Goal: Task Accomplishment & Management: Manage account settings

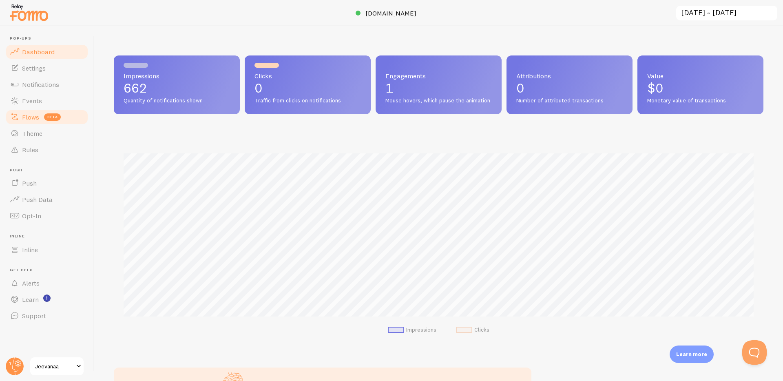
click at [33, 114] on span "Flows" at bounding box center [30, 117] width 17 height 8
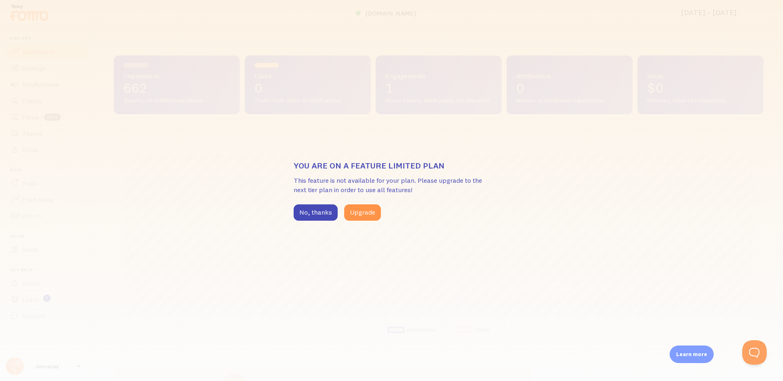
click at [187, 160] on div "You are on a feature limited plan This feature is not available for your plan. …" at bounding box center [391, 190] width 783 height 381
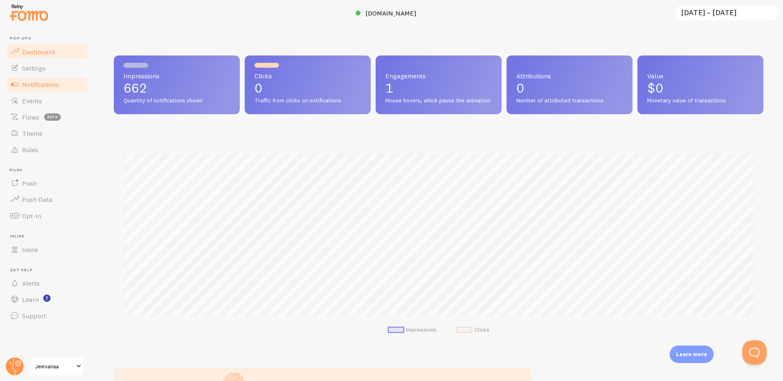
click at [50, 82] on span "Notifications" at bounding box center [40, 84] width 37 height 8
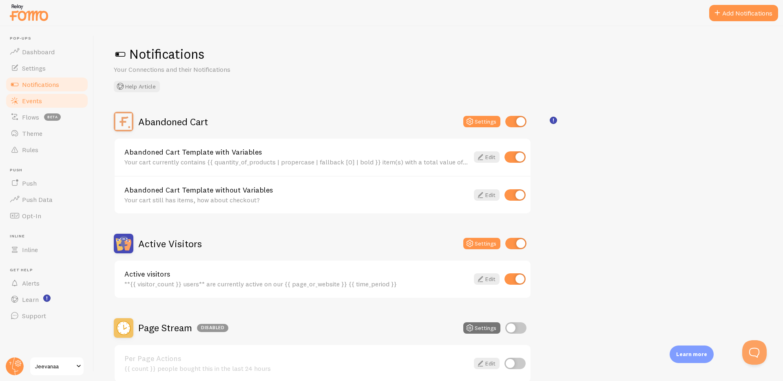
click at [40, 106] on link "Events" at bounding box center [47, 101] width 84 height 16
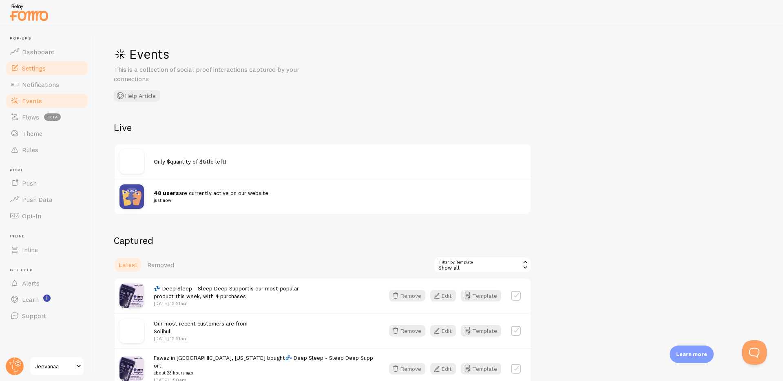
click at [52, 67] on link "Settings" at bounding box center [47, 68] width 84 height 16
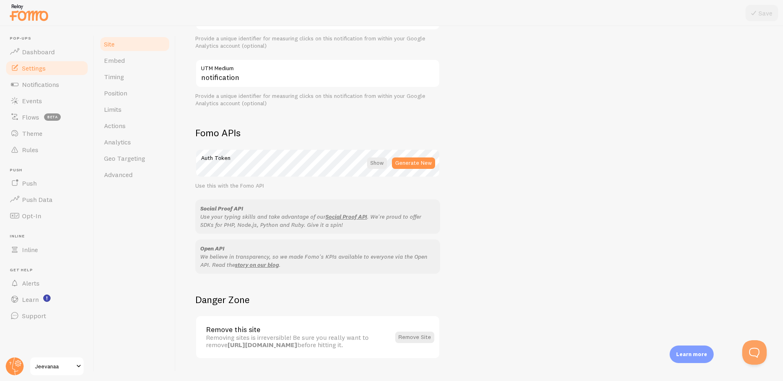
scroll to position [389, 0]
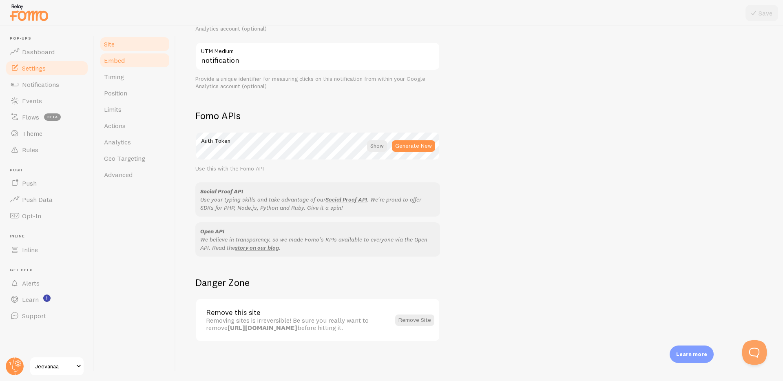
click at [131, 58] on link "Embed" at bounding box center [134, 60] width 71 height 16
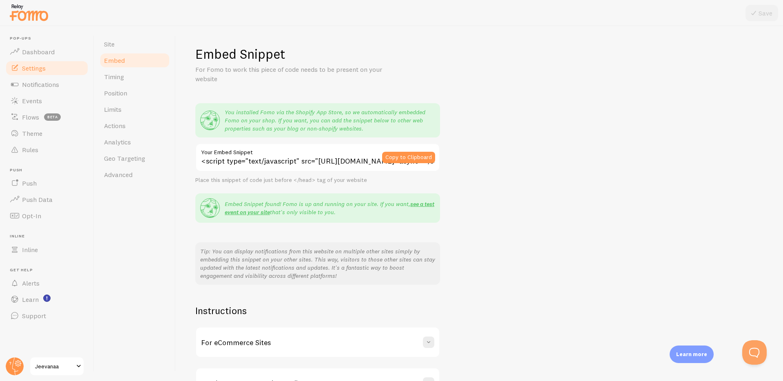
scroll to position [57, 0]
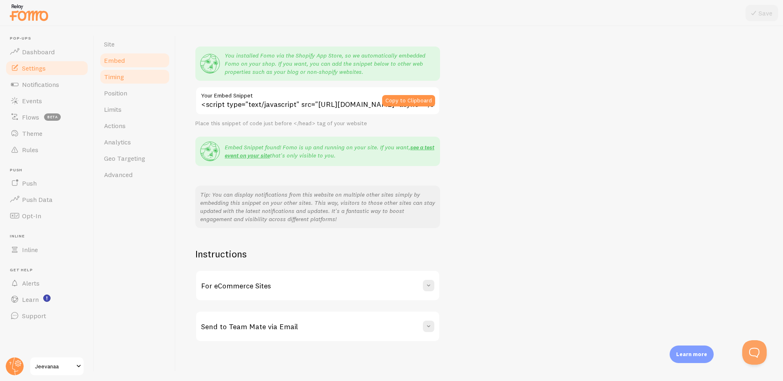
click at [136, 81] on link "Timing" at bounding box center [134, 77] width 71 height 16
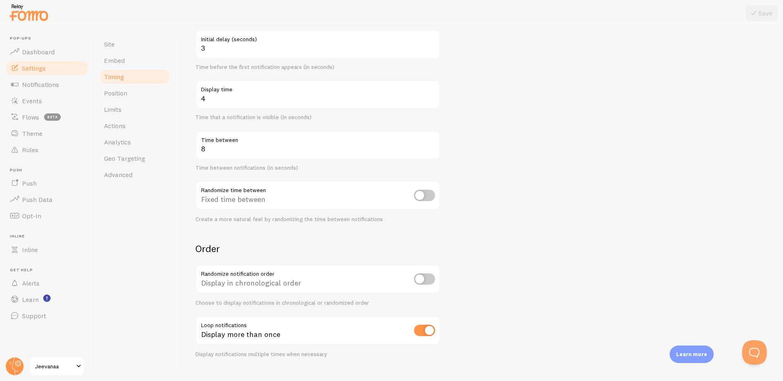
scroll to position [102, 0]
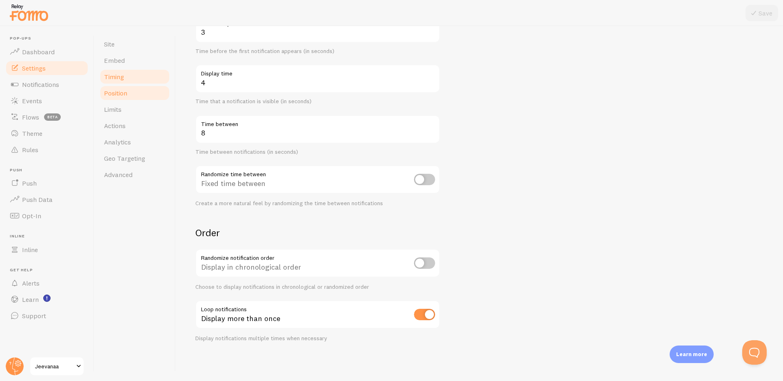
click at [143, 95] on link "Position" at bounding box center [134, 93] width 71 height 16
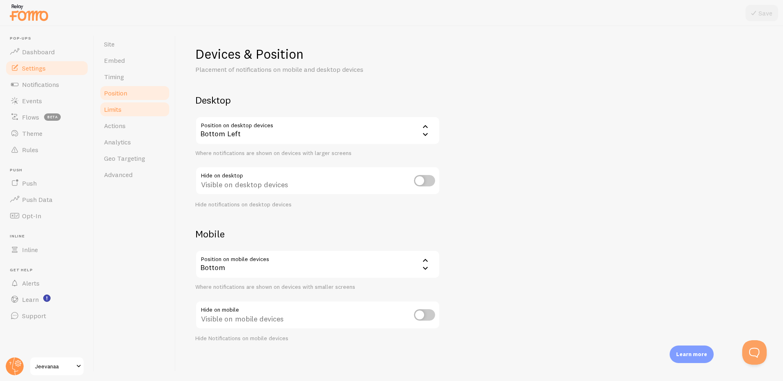
click at [140, 110] on link "Limits" at bounding box center [134, 109] width 71 height 16
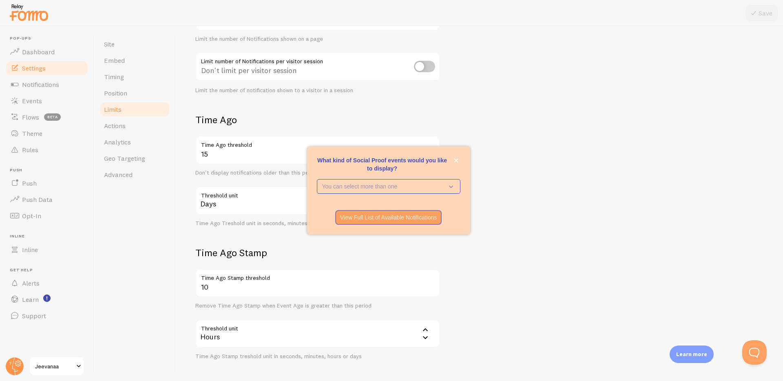
scroll to position [148, 0]
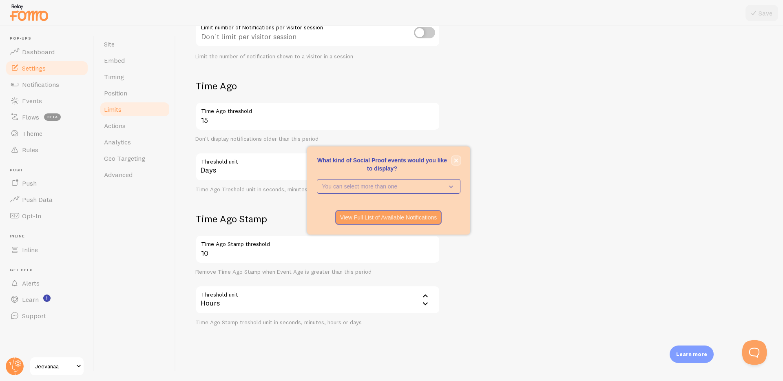
click at [456, 160] on icon "close," at bounding box center [456, 161] width 4 height 4
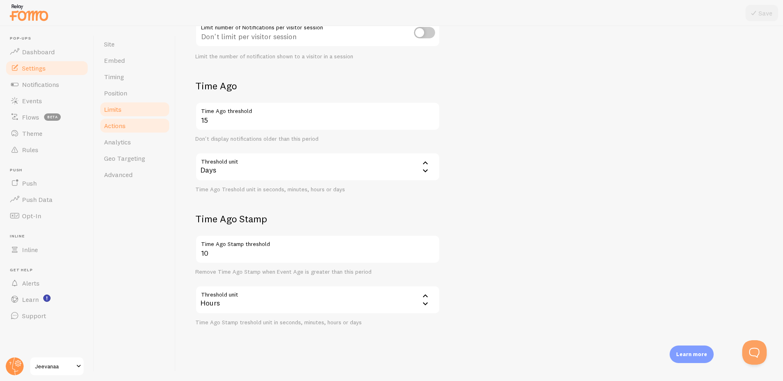
click at [119, 129] on span "Actions" at bounding box center [115, 126] width 22 height 8
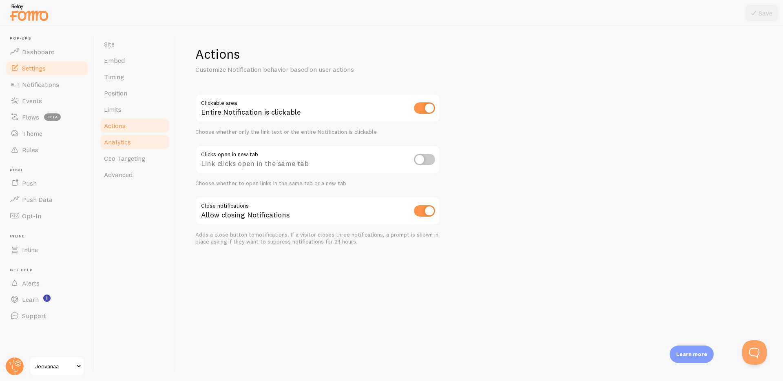
click at [119, 147] on link "Analytics" at bounding box center [134, 142] width 71 height 16
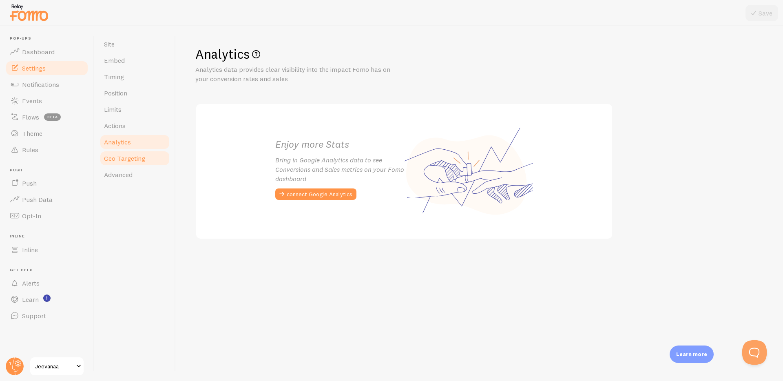
click at [119, 161] on span "Geo Targeting" at bounding box center [124, 158] width 41 height 8
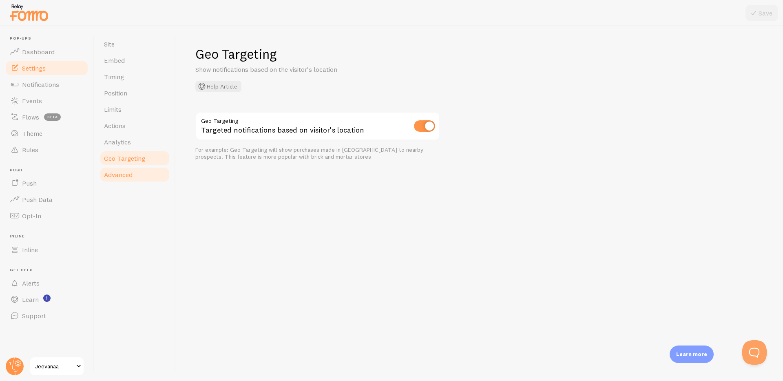
click at [119, 179] on link "Advanced" at bounding box center [134, 174] width 71 height 16
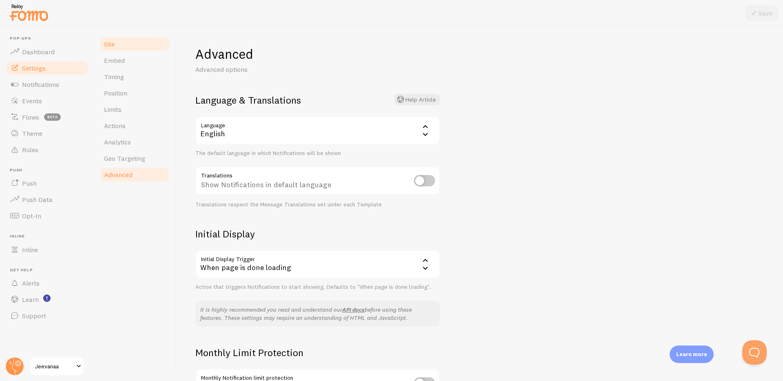
click at [105, 42] on span "Site" at bounding box center [109, 44] width 11 height 8
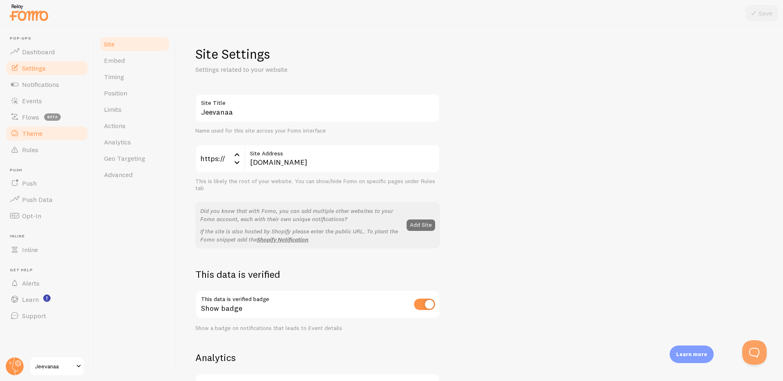
click at [38, 137] on span "Theme" at bounding box center [32, 133] width 20 height 8
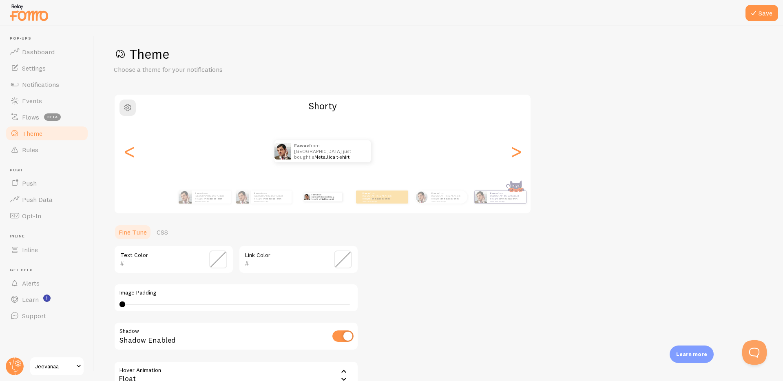
scroll to position [91, 0]
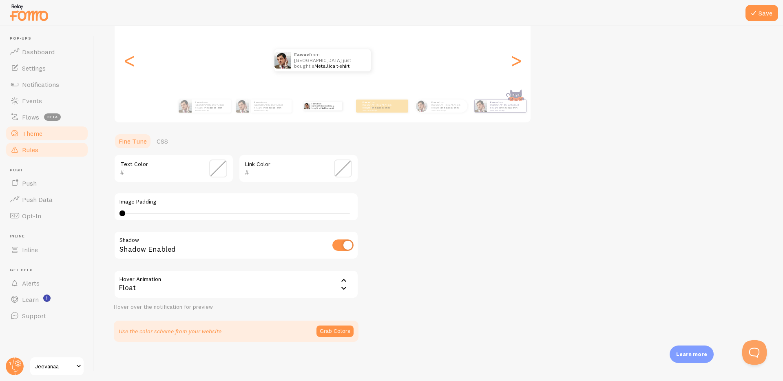
click at [48, 150] on link "Rules" at bounding box center [47, 150] width 84 height 16
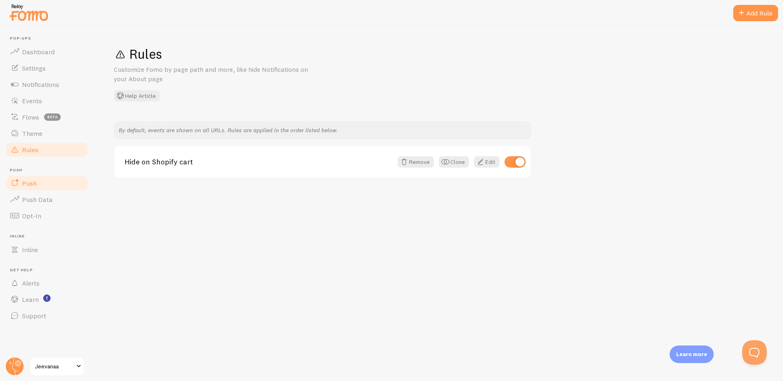
click at [50, 183] on link "Push" at bounding box center [47, 183] width 84 height 16
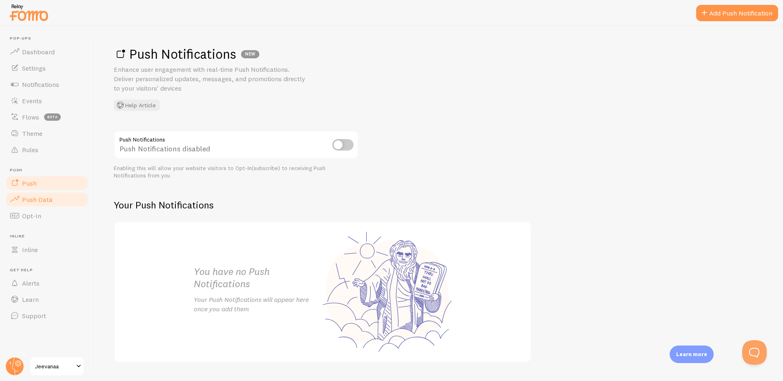
click at [53, 199] on link "Push Data" at bounding box center [47, 199] width 84 height 16
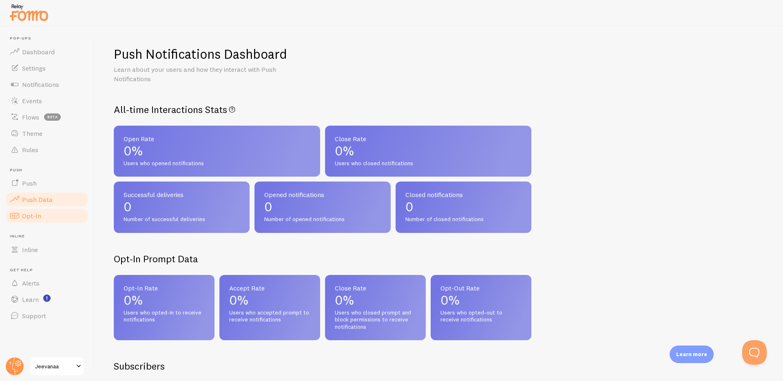
click at [51, 208] on link "Opt-In" at bounding box center [47, 216] width 84 height 16
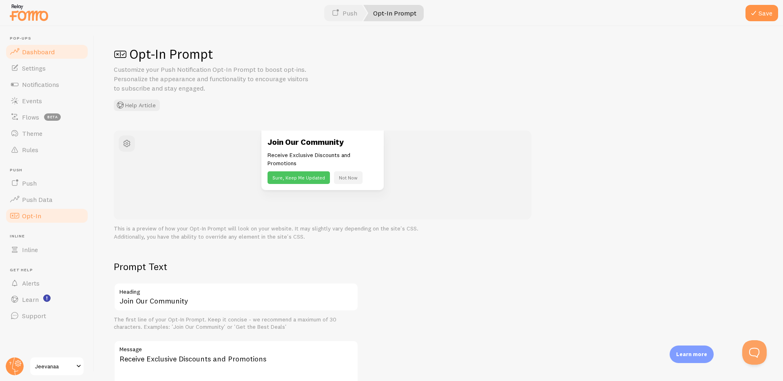
click at [40, 54] on span "Dashboard" at bounding box center [38, 52] width 33 height 8
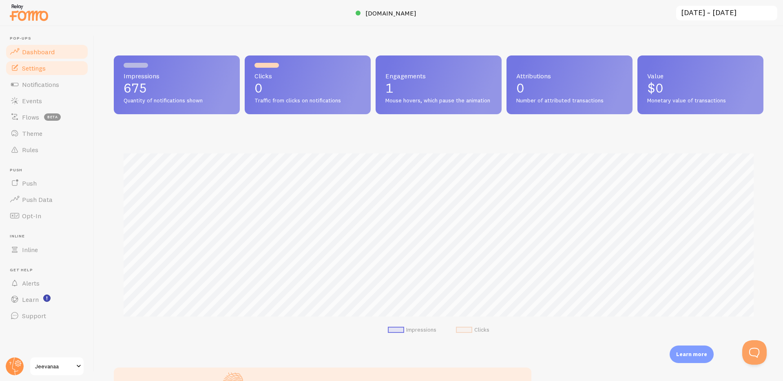
click at [38, 73] on link "Settings" at bounding box center [47, 68] width 84 height 16
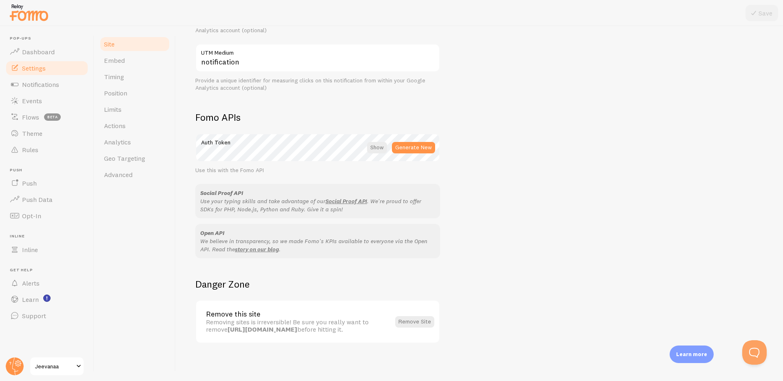
scroll to position [389, 0]
click at [123, 60] on span "Embed" at bounding box center [114, 60] width 21 height 8
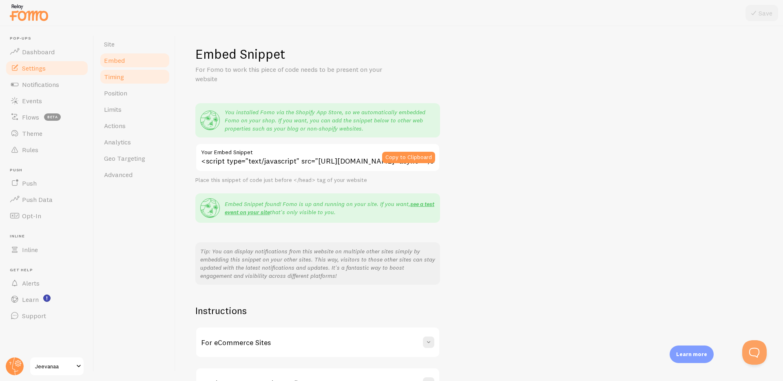
click at [106, 76] on span "Timing" at bounding box center [114, 77] width 20 height 8
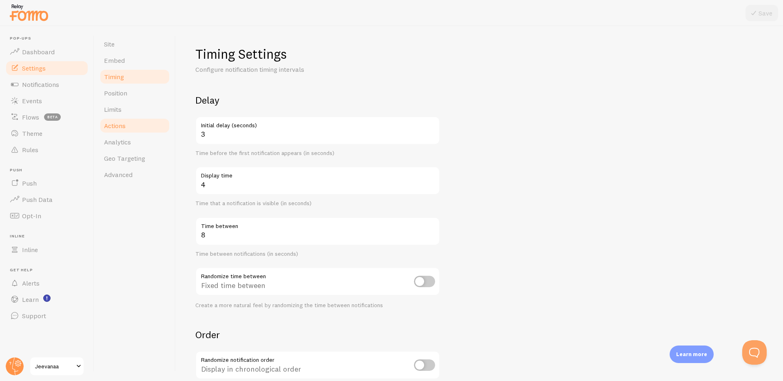
click at [121, 124] on span "Actions" at bounding box center [115, 126] width 22 height 8
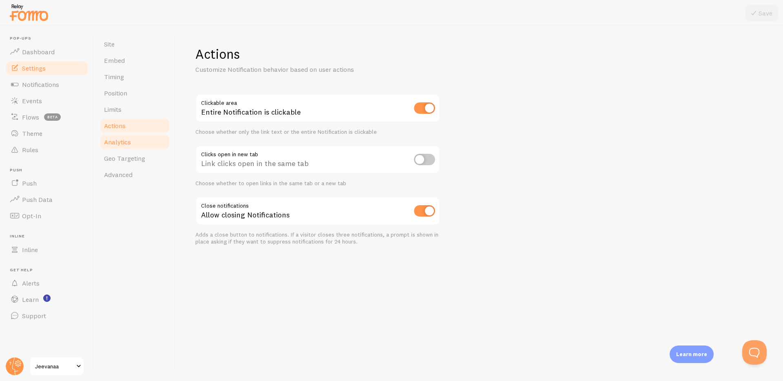
click at [132, 146] on link "Analytics" at bounding box center [134, 142] width 71 height 16
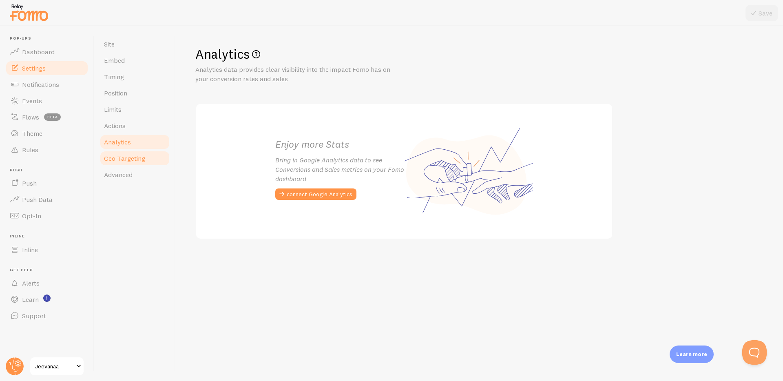
click at [128, 151] on link "Geo Targeting" at bounding box center [134, 158] width 71 height 16
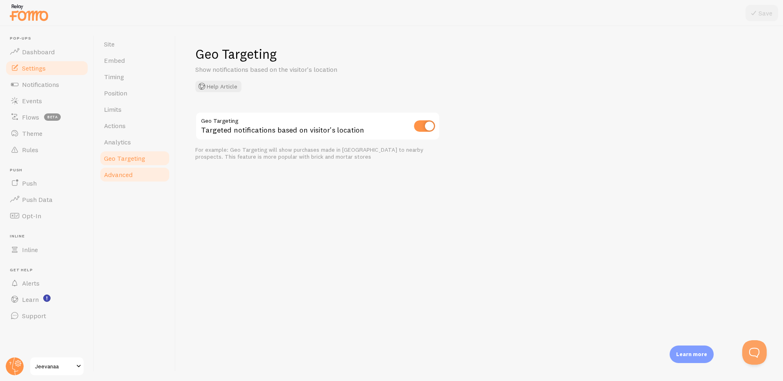
click at [125, 173] on span "Advanced" at bounding box center [118, 174] width 29 height 8
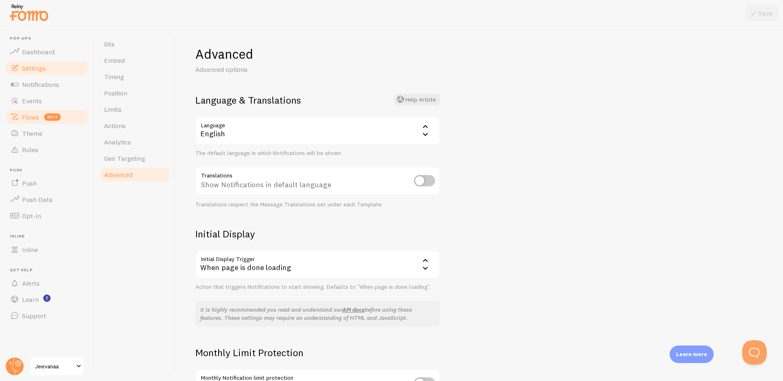
click at [28, 116] on span "Flows" at bounding box center [30, 117] width 17 height 8
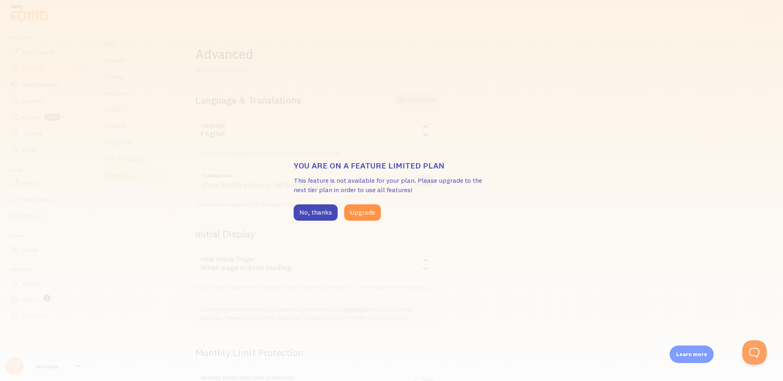
click at [59, 130] on div "You are on a feature limited plan This feature is not available for your plan. …" at bounding box center [391, 190] width 783 height 381
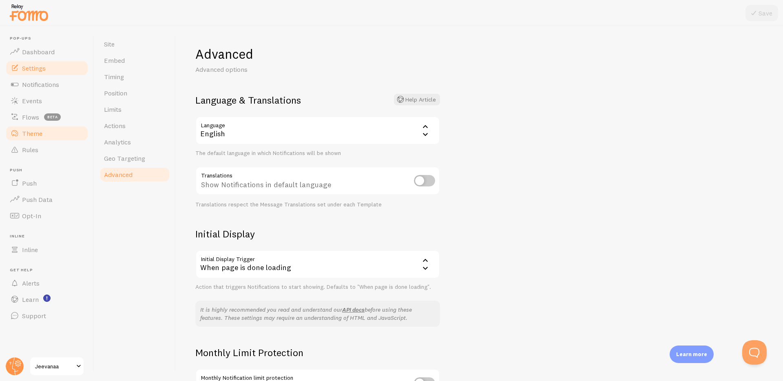
click at [38, 136] on span "Theme" at bounding box center [32, 133] width 20 height 8
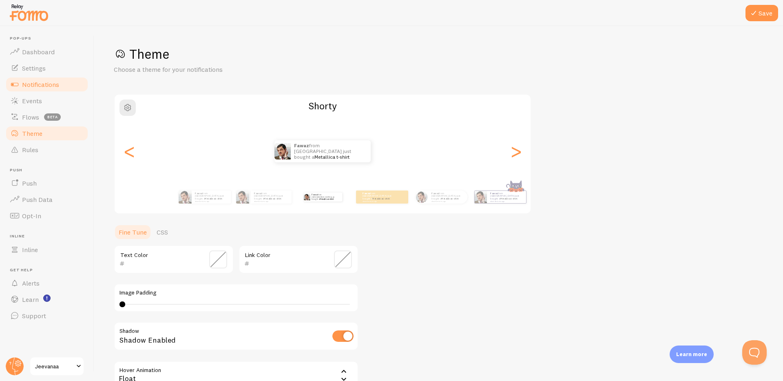
click at [35, 86] on span "Notifications" at bounding box center [40, 84] width 37 height 8
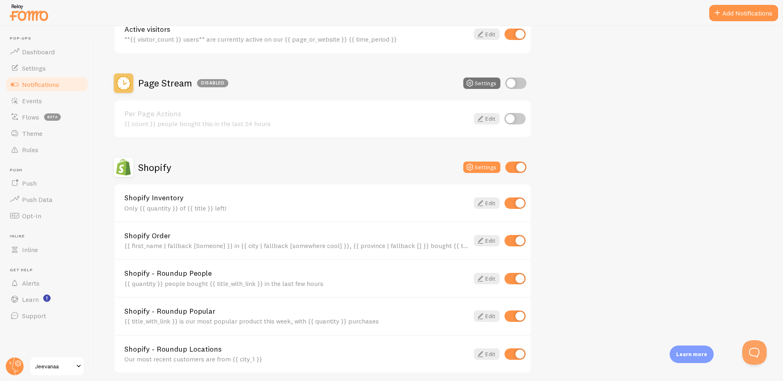
scroll to position [264, 0]
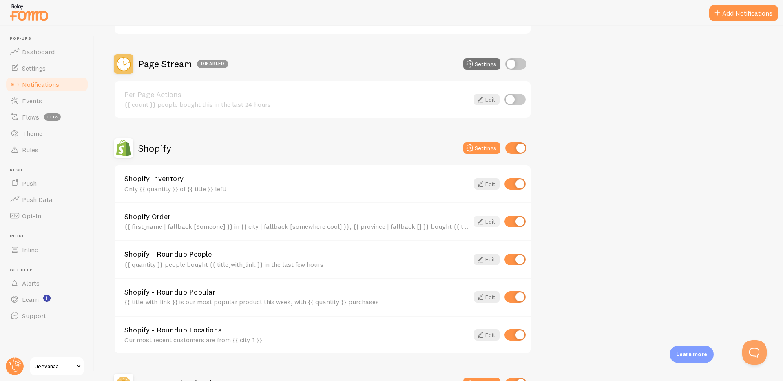
click at [483, 223] on icon at bounding box center [481, 222] width 10 height 10
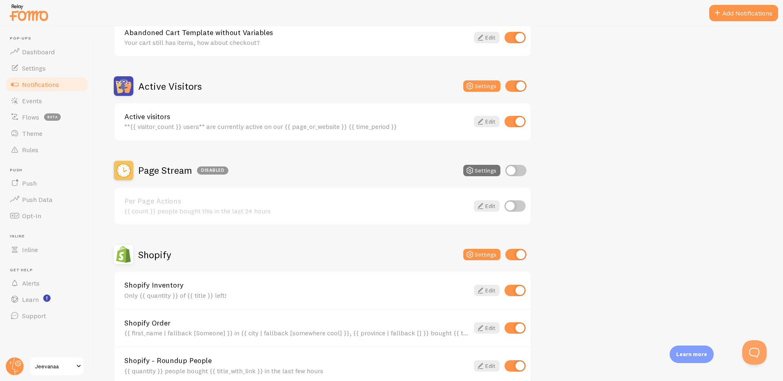
scroll to position [203, 0]
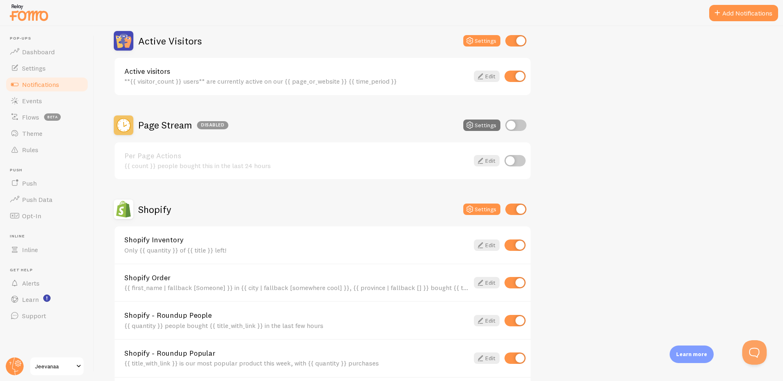
click at [513, 285] on input "checkbox" at bounding box center [515, 282] width 21 height 11
checkbox input "false"
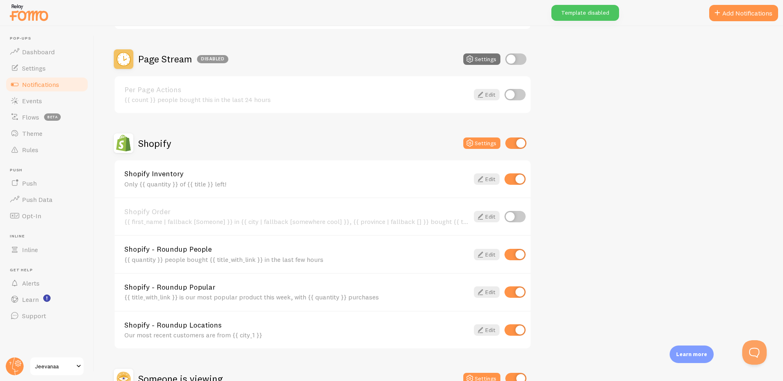
scroll to position [270, 0]
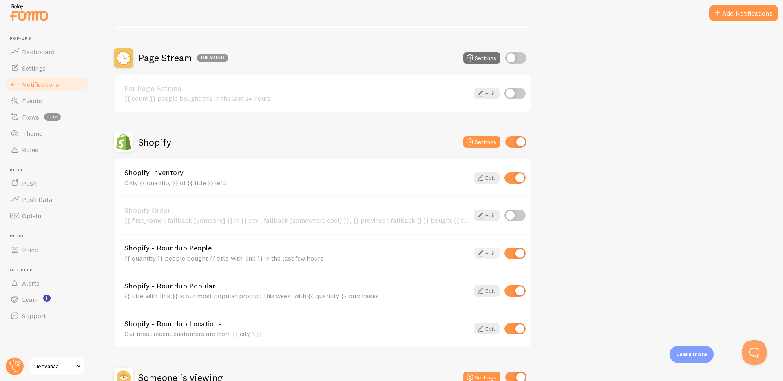
click at [478, 248] on icon at bounding box center [481, 253] width 10 height 10
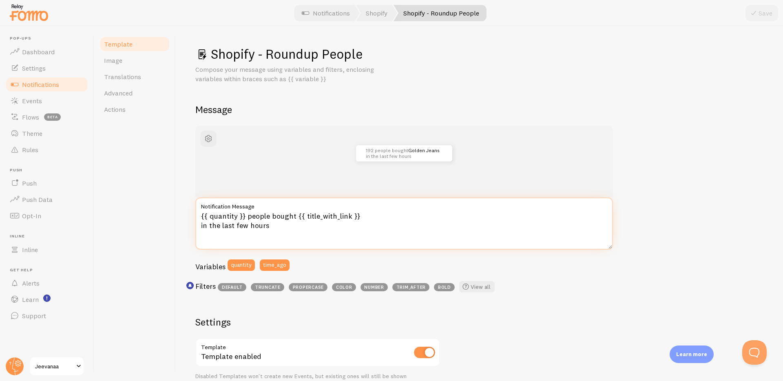
drag, startPoint x: 196, startPoint y: 227, endPoint x: 275, endPoint y: 227, distance: 79.1
click at [275, 227] on textarea "{{ quantity }} people bought {{ title_with_link }} in the last few hours" at bounding box center [404, 223] width 418 height 52
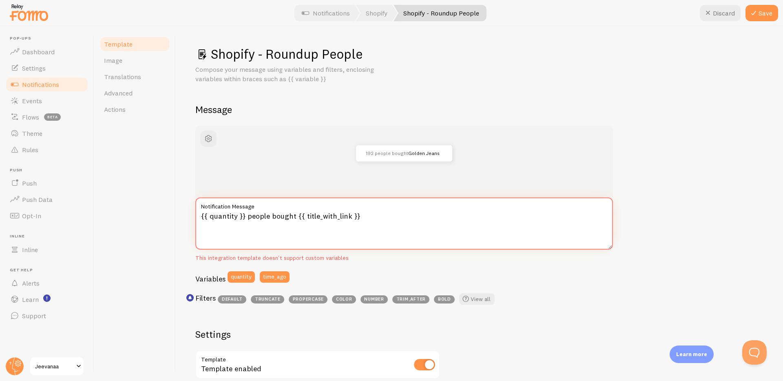
click at [383, 229] on textarea "{{ quantity }} people bought {{ title_with_link }}" at bounding box center [404, 223] width 418 height 52
click at [383, 217] on textarea "{{ quantity }} people bought {{ title_with_link }}" at bounding box center [404, 223] width 418 height 52
type textarea "{{ quantity }} people bought {{ title_with_link }}"
click at [600, 299] on div "Filters default truncate propercase color number trim_after bold View all" at bounding box center [404, 300] width 418 height 15
click at [761, 13] on button "Save" at bounding box center [762, 13] width 33 height 16
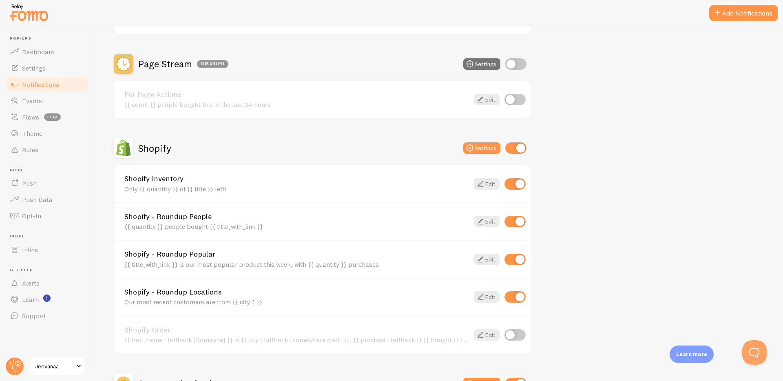
scroll to position [271, 0]
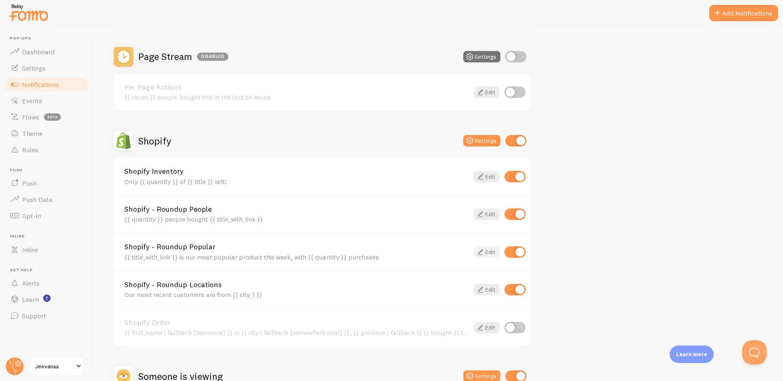
click at [496, 254] on link "Edit" at bounding box center [487, 251] width 26 height 11
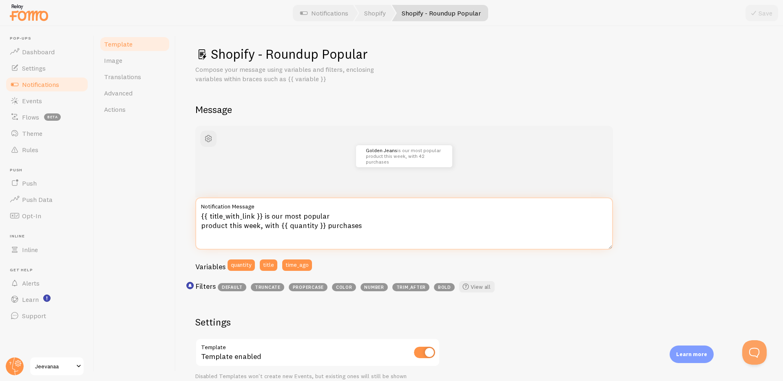
drag, startPoint x: 260, startPoint y: 227, endPoint x: 401, endPoint y: 223, distance: 140.8
click at [401, 223] on textarea "{{ title_with_link }} is our most popular product this week, with {{ quantity }…" at bounding box center [404, 223] width 418 height 52
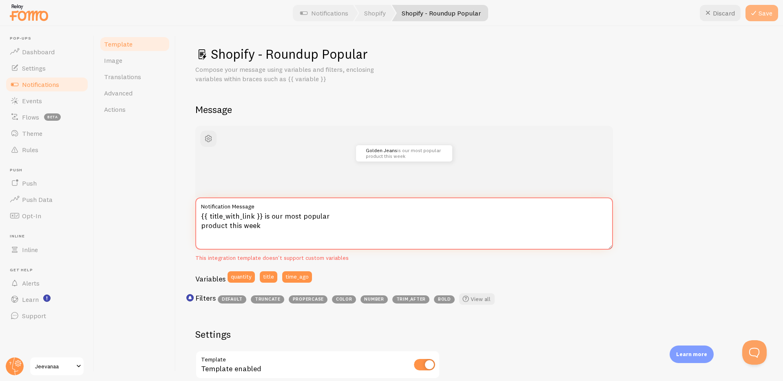
type textarea "{{ title_with_link }} is our most popular product this week"
click at [751, 14] on icon at bounding box center [754, 13] width 10 height 10
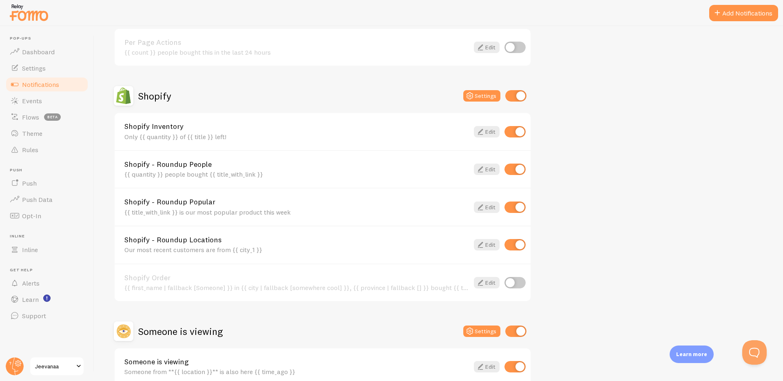
scroll to position [317, 0]
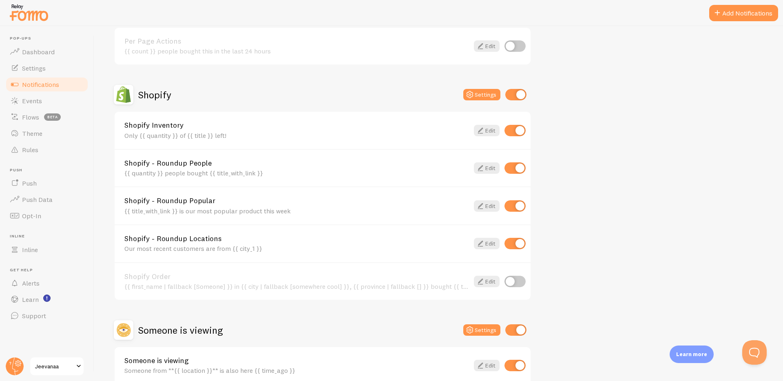
click at [514, 243] on input "checkbox" at bounding box center [515, 243] width 21 height 11
checkbox input "false"
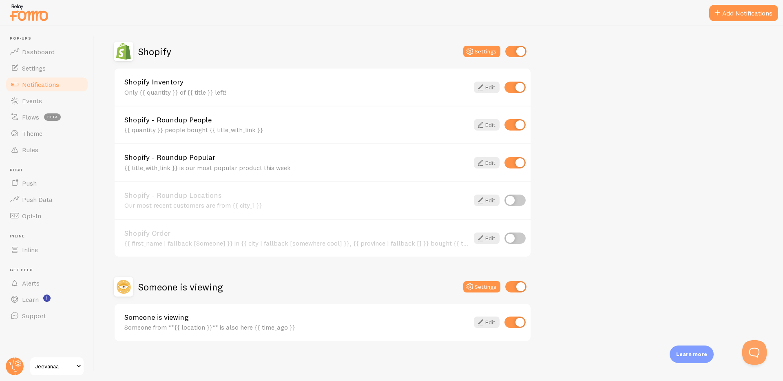
scroll to position [0, 0]
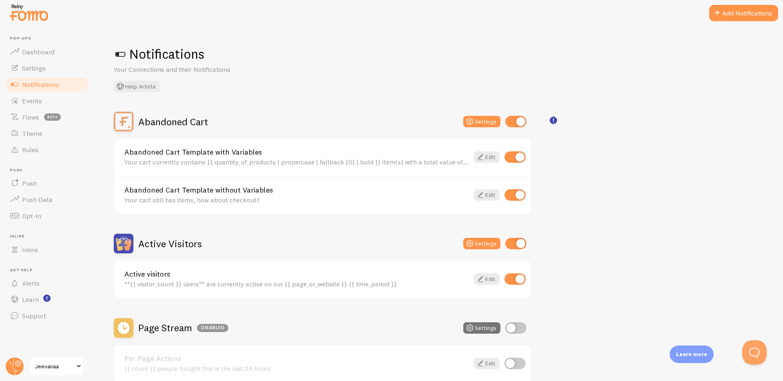
click at [520, 157] on input "checkbox" at bounding box center [515, 156] width 21 height 11
checkbox input "false"
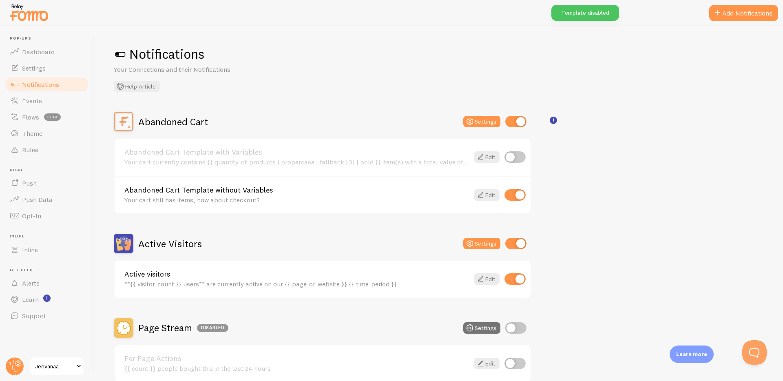
click at [519, 199] on input "checkbox" at bounding box center [515, 194] width 21 height 11
checkbox input "false"
click at [516, 122] on input "checkbox" at bounding box center [515, 121] width 21 height 11
checkbox input "false"
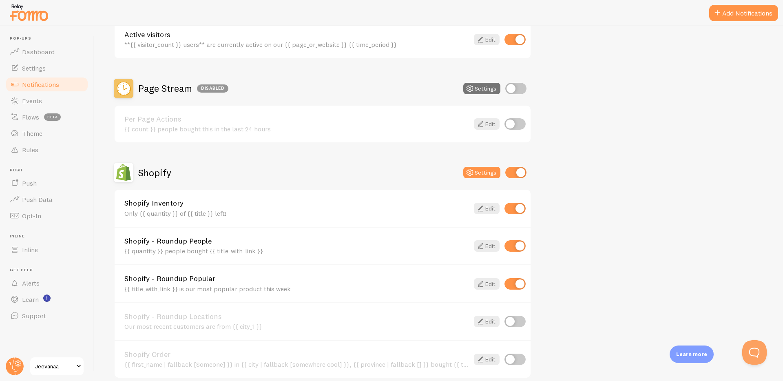
scroll to position [227, 0]
